Goal: Task Accomplishment & Management: Manage account settings

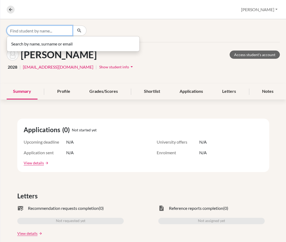
click at [38, 31] on input "Find student by name..." at bounding box center [40, 31] width 66 height 10
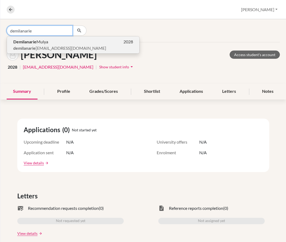
type input "demilanarie"
click at [37, 39] on span "Demilanarie Mulya" at bounding box center [30, 42] width 35 height 6
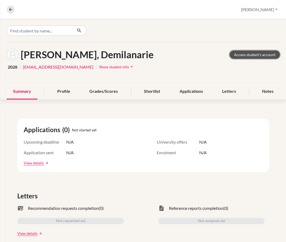
click at [239, 55] on link "Access student's account" at bounding box center [255, 55] width 50 height 8
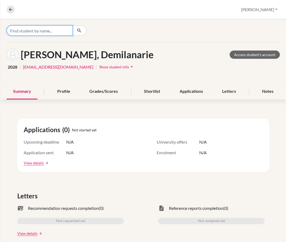
click at [51, 31] on input "Find student by name..." at bounding box center [40, 31] width 66 height 10
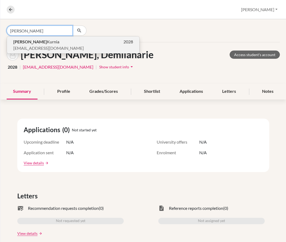
type input "[PERSON_NAME]"
click at [47, 47] on span "[EMAIL_ADDRESS][DOMAIN_NAME]" at bounding box center [48, 48] width 71 height 6
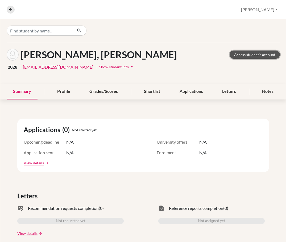
click at [238, 56] on link "Access student's account" at bounding box center [255, 55] width 50 height 8
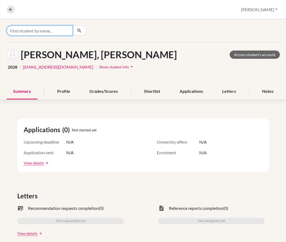
click at [41, 31] on input "Find student by name..." at bounding box center [40, 31] width 66 height 10
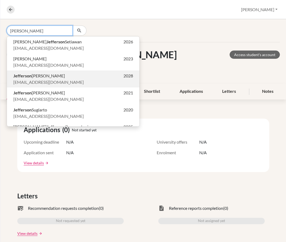
type input "jefferson"
click at [46, 75] on span "Jefferson Edbert Go" at bounding box center [39, 76] width 52 height 6
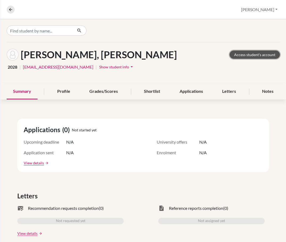
click at [251, 52] on link "Access student's account" at bounding box center [255, 55] width 50 height 8
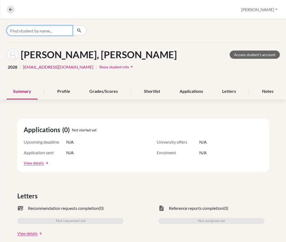
click at [64, 34] on input "Find student by name..." at bounding box center [40, 31] width 66 height 10
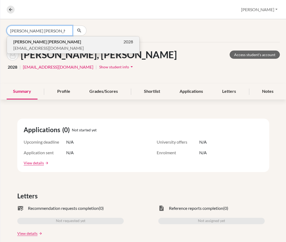
type input "kenneth jason"
click at [49, 44] on p "Kenneth Jason 2028" at bounding box center [73, 42] width 120 height 6
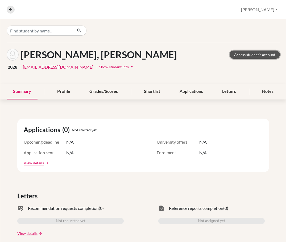
click at [239, 54] on link "Access student's account" at bounding box center [255, 55] width 50 height 8
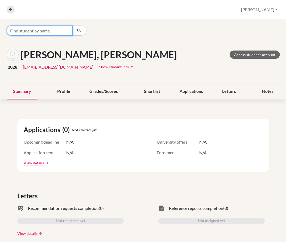
click at [55, 34] on input "Find student by name..." at bounding box center [40, 31] width 66 height 10
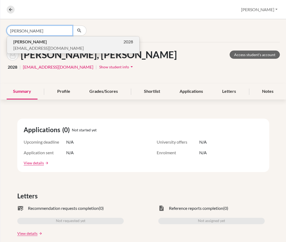
type input "sally itung"
click at [47, 46] on span "sallyitung@sekolahciputra.sch.id" at bounding box center [48, 48] width 71 height 6
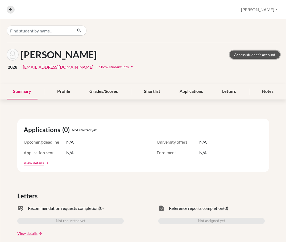
click at [247, 52] on link "Access student's account" at bounding box center [255, 55] width 50 height 8
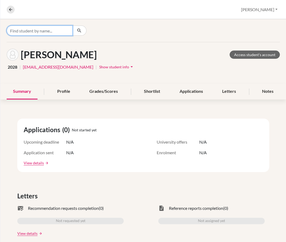
click at [62, 27] on input "Find student by name..." at bounding box center [40, 31] width 66 height 10
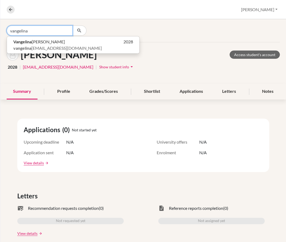
click at [36, 35] on input "vangelina" at bounding box center [40, 31] width 66 height 10
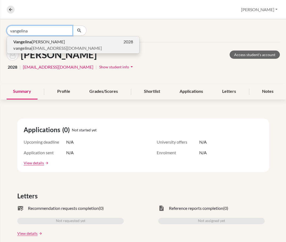
type input "vangelina"
click at [36, 48] on span "vangelina zeng@sekolahciputra.sch.id" at bounding box center [57, 48] width 89 height 6
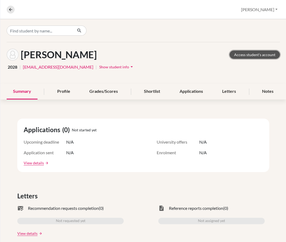
click at [250, 58] on link "Access student's account" at bounding box center [255, 55] width 50 height 8
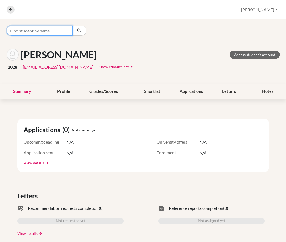
click at [59, 30] on input "Find student by name..." at bounding box center [40, 31] width 66 height 10
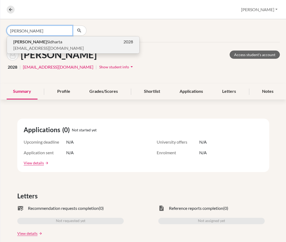
type input "william joe"
click at [54, 41] on p "William Joe Sidharta 2028" at bounding box center [73, 42] width 120 height 6
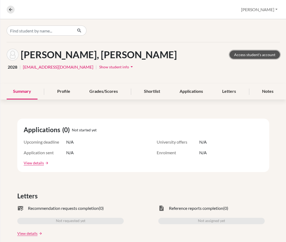
click at [230, 56] on link "Access student's account" at bounding box center [255, 55] width 50 height 8
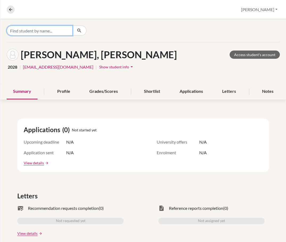
click at [60, 29] on input "Find student by name..." at bounding box center [40, 31] width 66 height 10
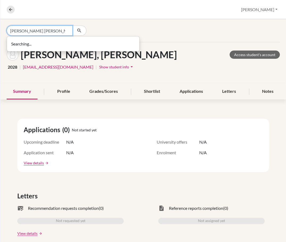
type input "[PERSON_NAME] [PERSON_NAME]"
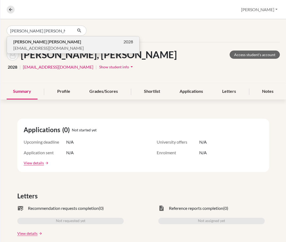
click at [44, 42] on p "[PERSON_NAME] [PERSON_NAME] 2028" at bounding box center [73, 42] width 120 height 6
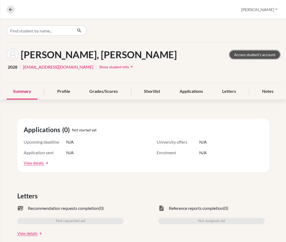
click at [242, 57] on link "Access student's account" at bounding box center [255, 55] width 50 height 8
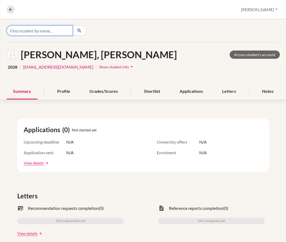
click at [29, 31] on input "Find student by name..." at bounding box center [40, 31] width 66 height 10
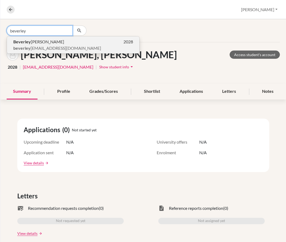
type input "beverley"
click at [32, 39] on span "[PERSON_NAME] [PERSON_NAME]" at bounding box center [38, 42] width 51 height 6
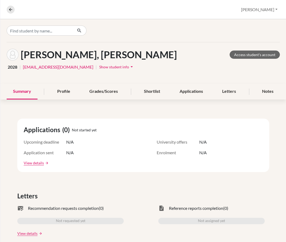
click at [244, 59] on div "[PERSON_NAME], [PERSON_NAME] Access student's account" at bounding box center [144, 55] width 274 height 12
click at [244, 55] on link "Access student's account" at bounding box center [255, 55] width 50 height 8
click at [71, 33] on input "Find student by name..." at bounding box center [40, 31] width 66 height 10
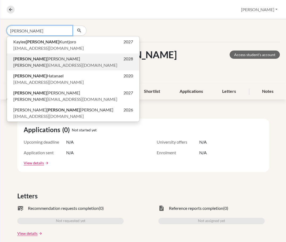
type input "[PERSON_NAME]"
click at [62, 58] on p "[PERSON_NAME] 2028" at bounding box center [73, 59] width 120 height 6
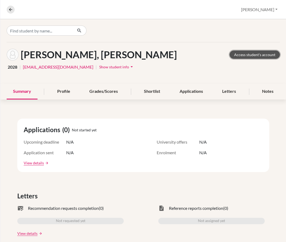
click at [244, 56] on link "Access student's account" at bounding box center [255, 55] width 50 height 8
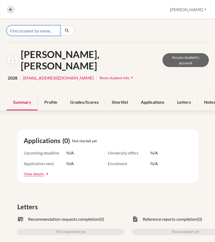
click at [36, 27] on input "Find student by name..." at bounding box center [34, 31] width 54 height 10
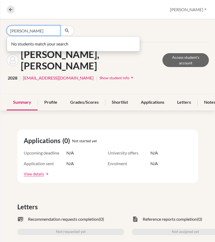
click at [43, 31] on input "[PERSON_NAME]" at bounding box center [34, 31] width 54 height 10
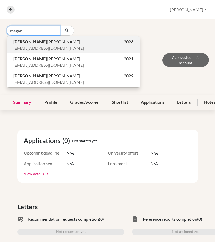
type input "megan"
click at [55, 46] on span "[EMAIL_ADDRESS][DOMAIN_NAME]" at bounding box center [48, 48] width 71 height 6
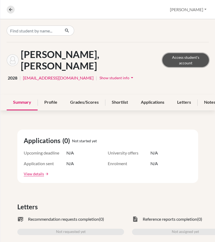
click at [169, 54] on link "Access student's account" at bounding box center [185, 60] width 46 height 14
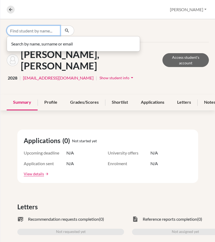
click at [38, 30] on input "Find student by name..." at bounding box center [34, 31] width 54 height 10
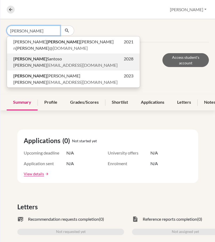
type input "patrick"
click at [34, 60] on span "Patrick Santoso" at bounding box center [37, 59] width 48 height 6
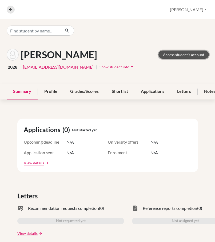
click at [165, 53] on link "Access student's account" at bounding box center [183, 55] width 50 height 8
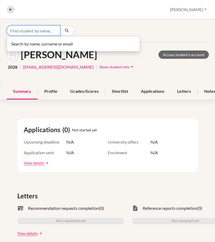
click at [36, 31] on input "Find student by name..." at bounding box center [34, 31] width 54 height 10
type input "w"
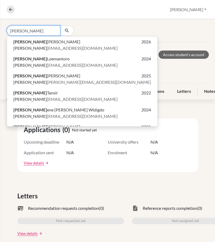
drag, startPoint x: 37, startPoint y: 30, endPoint x: -6, endPoint y: 30, distance: 42.6
click at [0, 30] on html "Home Students Universities Documents Analytics Help center Community Overview S…" at bounding box center [107, 121] width 215 height 242
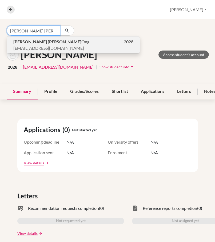
type input "[PERSON_NAME] [PERSON_NAME]"
click at [36, 45] on span "[EMAIL_ADDRESS][DOMAIN_NAME]" at bounding box center [48, 48] width 71 height 6
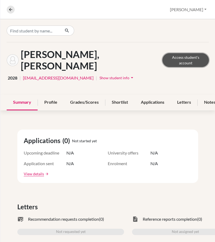
click at [178, 54] on link "Access student's account" at bounding box center [185, 60] width 46 height 14
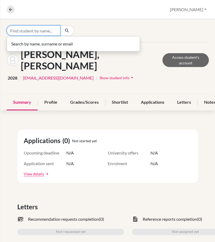
click at [52, 29] on input "Find student by name..." at bounding box center [34, 31] width 54 height 10
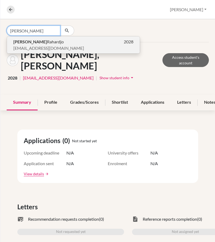
type input "[PERSON_NAME]"
click at [51, 47] on span "[EMAIL_ADDRESS][DOMAIN_NAME]" at bounding box center [48, 48] width 71 height 6
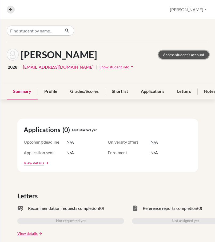
click at [183, 57] on link "Access student's account" at bounding box center [183, 55] width 50 height 8
